Goal: Information Seeking & Learning: Learn about a topic

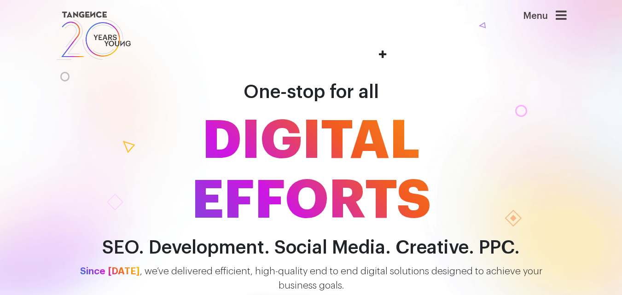
click at [566, 16] on icon at bounding box center [560, 15] width 11 height 13
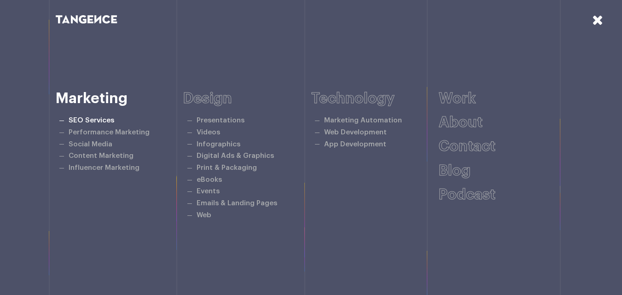
click at [102, 124] on link "SEO Services" at bounding box center [92, 120] width 46 height 7
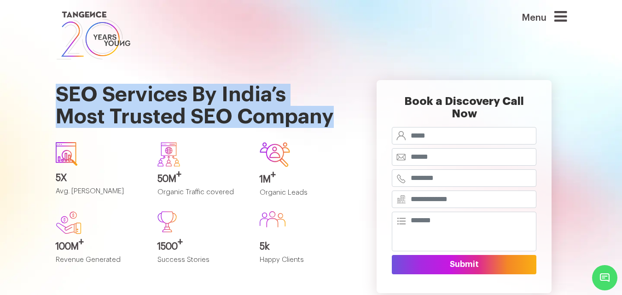
drag, startPoint x: 212, startPoint y: 104, endPoint x: 173, endPoint y: 98, distance: 39.2
click at [3, 87] on section "SEO Services By India’s Most Trusted SEO Company 5X Avg. SEO ROI 50M + Organic …" at bounding box center [311, 198] width 622 height 272
click at [129, 61] on img at bounding box center [93, 35] width 75 height 52
